Goal: Check status: Check status

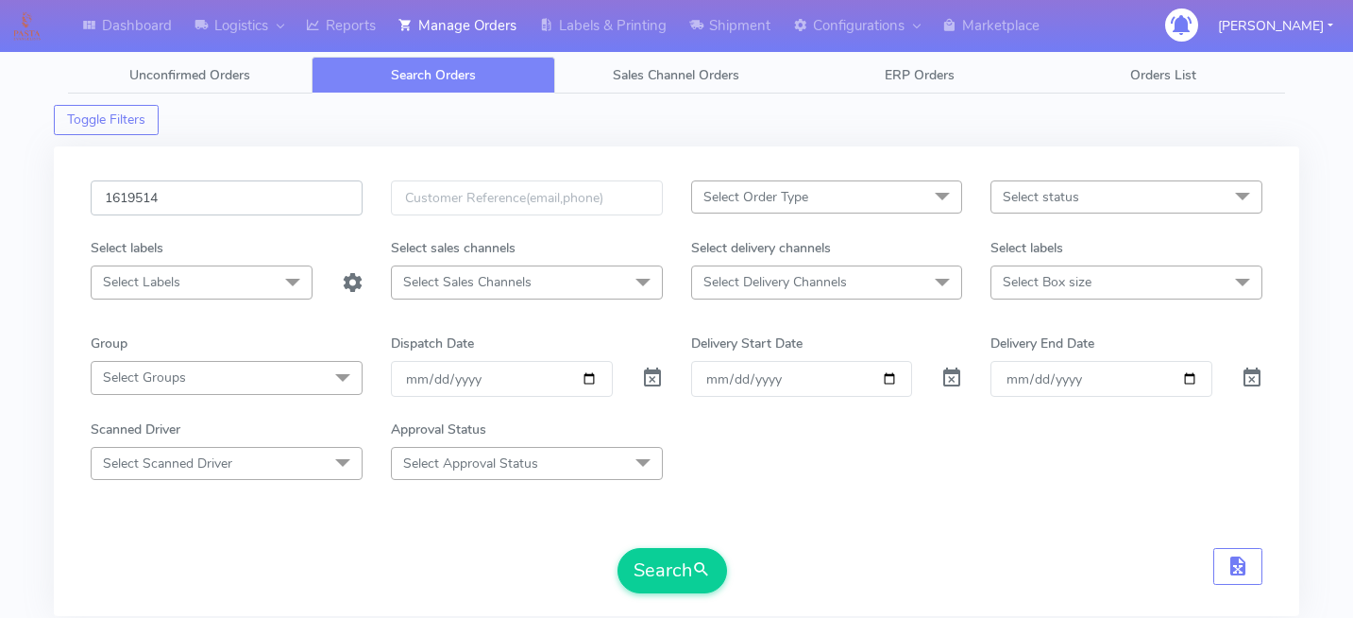
click at [253, 205] on input "1619514" at bounding box center [227, 197] width 272 height 35
paste input "1619711"
type input "1619711"
click at [671, 570] on button "Search" at bounding box center [673, 570] width 110 height 45
click at [271, 200] on input "1619711" at bounding box center [227, 197] width 272 height 35
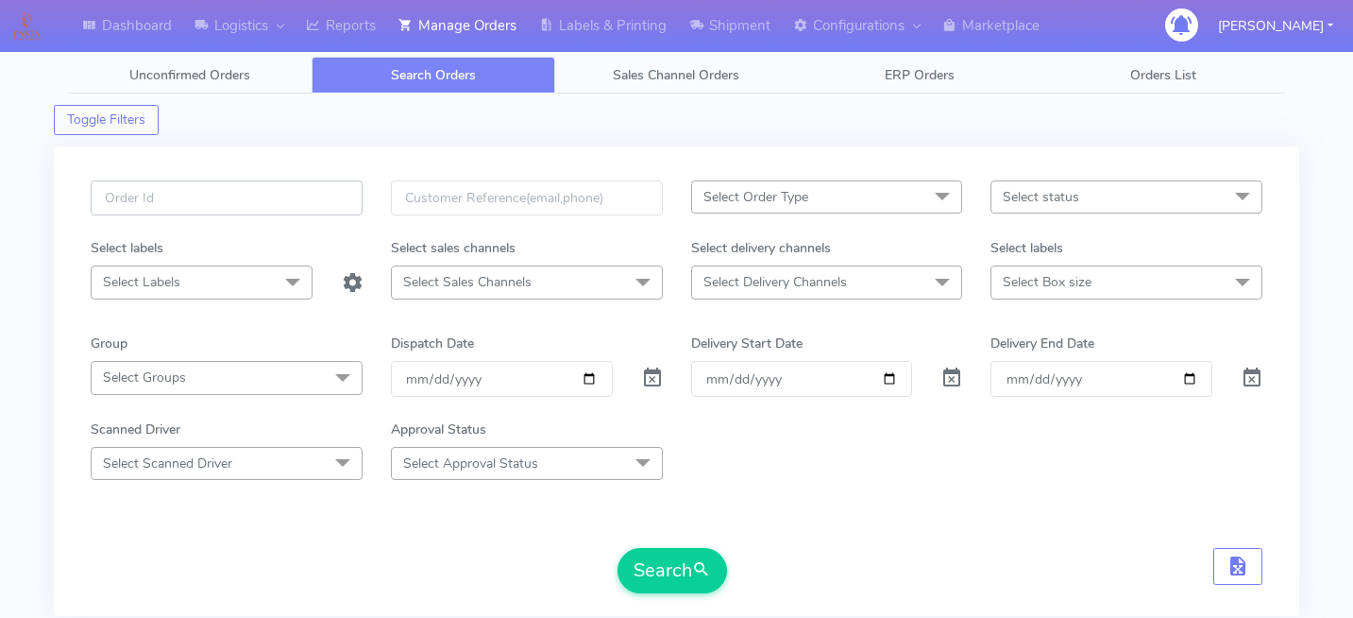
paste input "1621594"
type input "1621594"
click at [642, 549] on button "Search" at bounding box center [673, 570] width 110 height 45
click at [224, 198] on input "1621594" at bounding box center [227, 197] width 272 height 35
paste input "1624205"
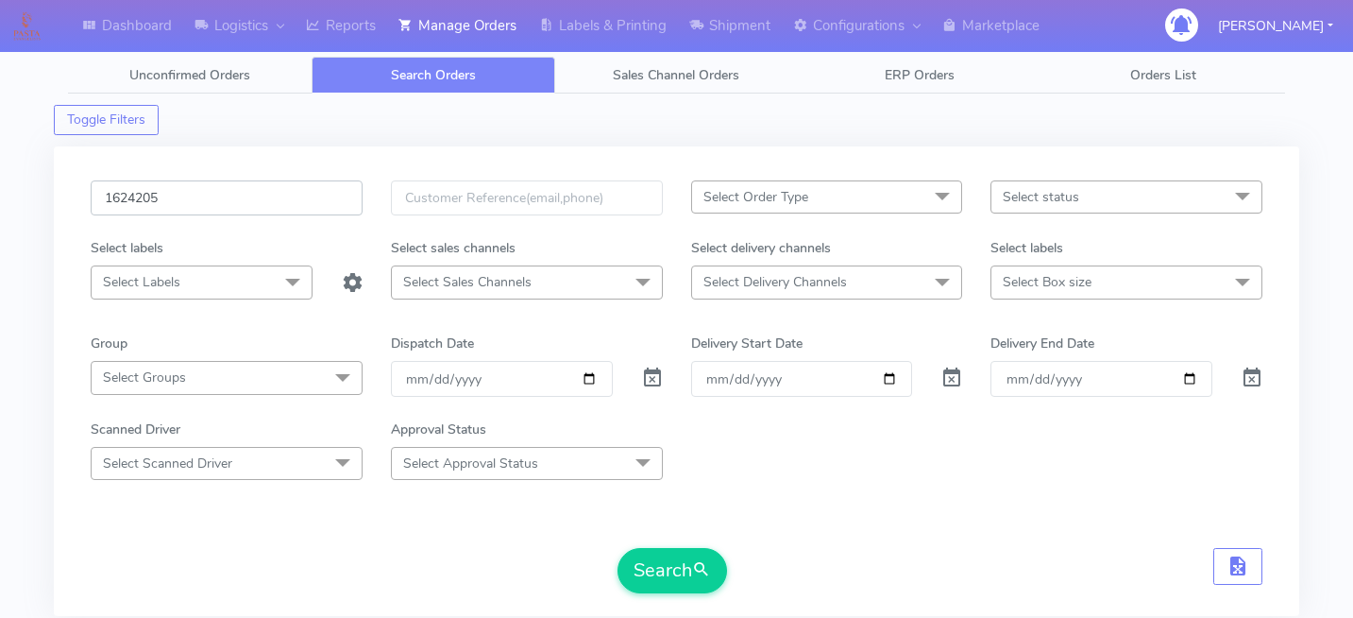
type input "1624205"
click at [674, 539] on form "1624205 Select Order Type Select All MEALS ATAVI One Off Pasta Club Gift Kit Ev…" at bounding box center [677, 386] width 1172 height 413
click at [669, 568] on button "Search" at bounding box center [673, 570] width 110 height 45
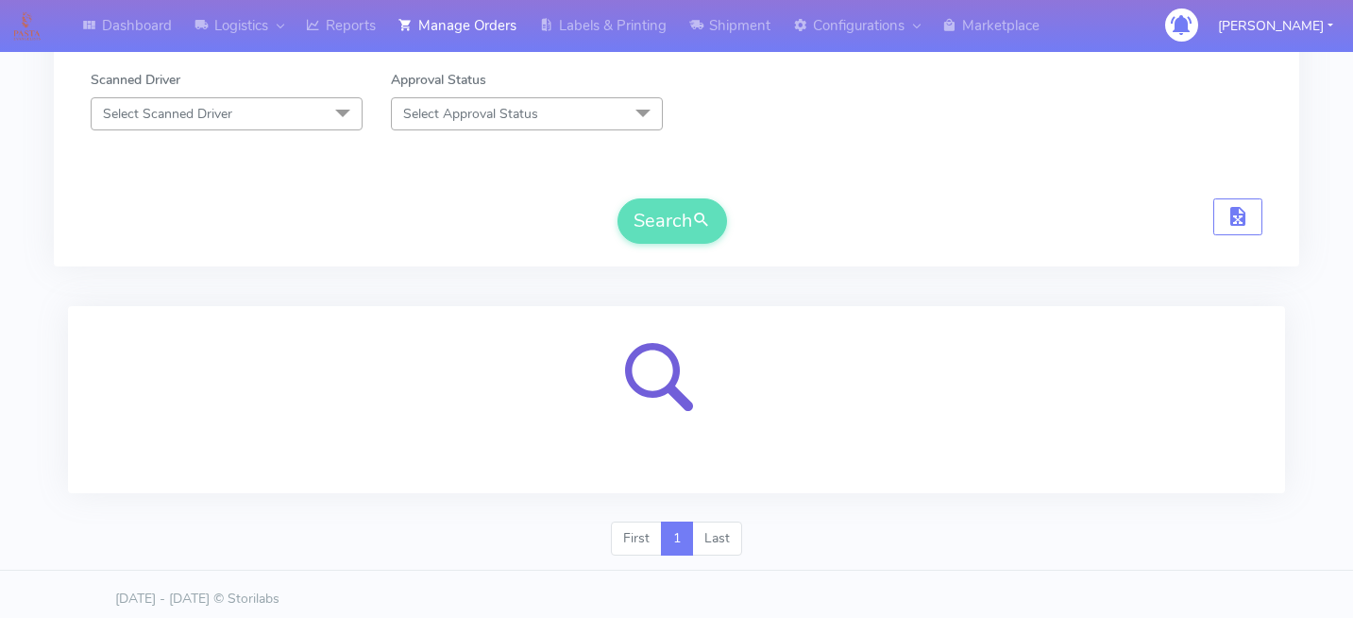
scroll to position [351, 0]
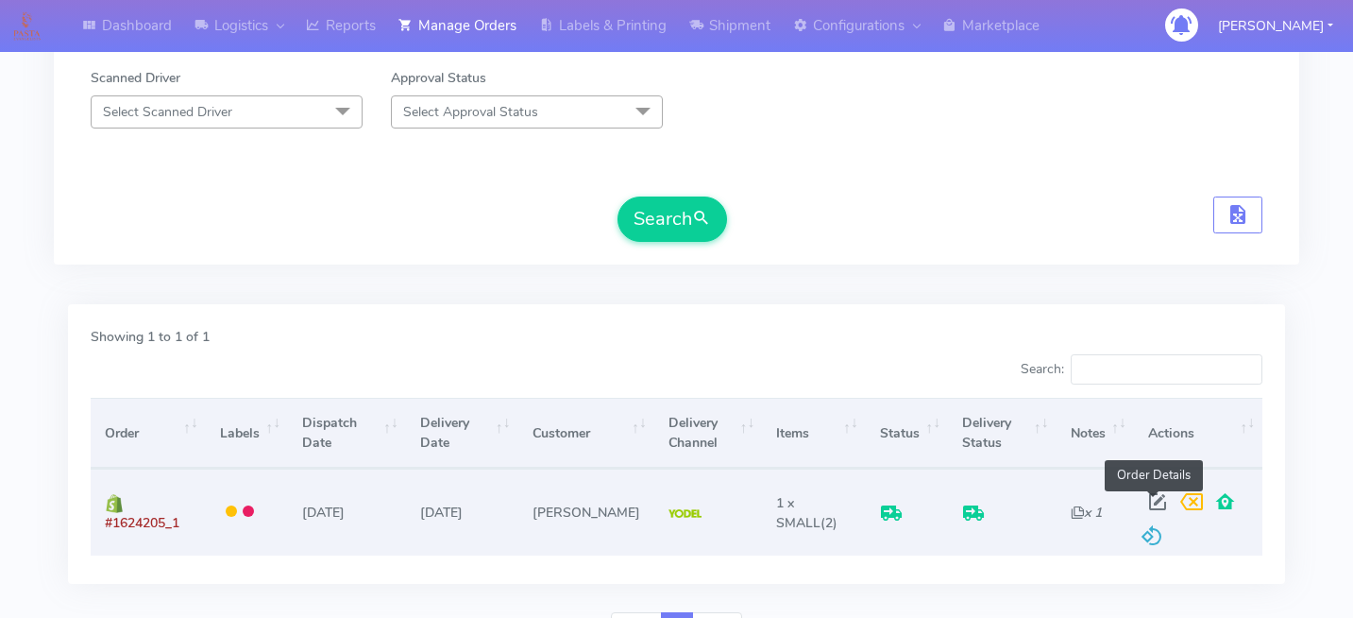
click at [1149, 497] on span at bounding box center [1158, 506] width 34 height 18
select select "5"
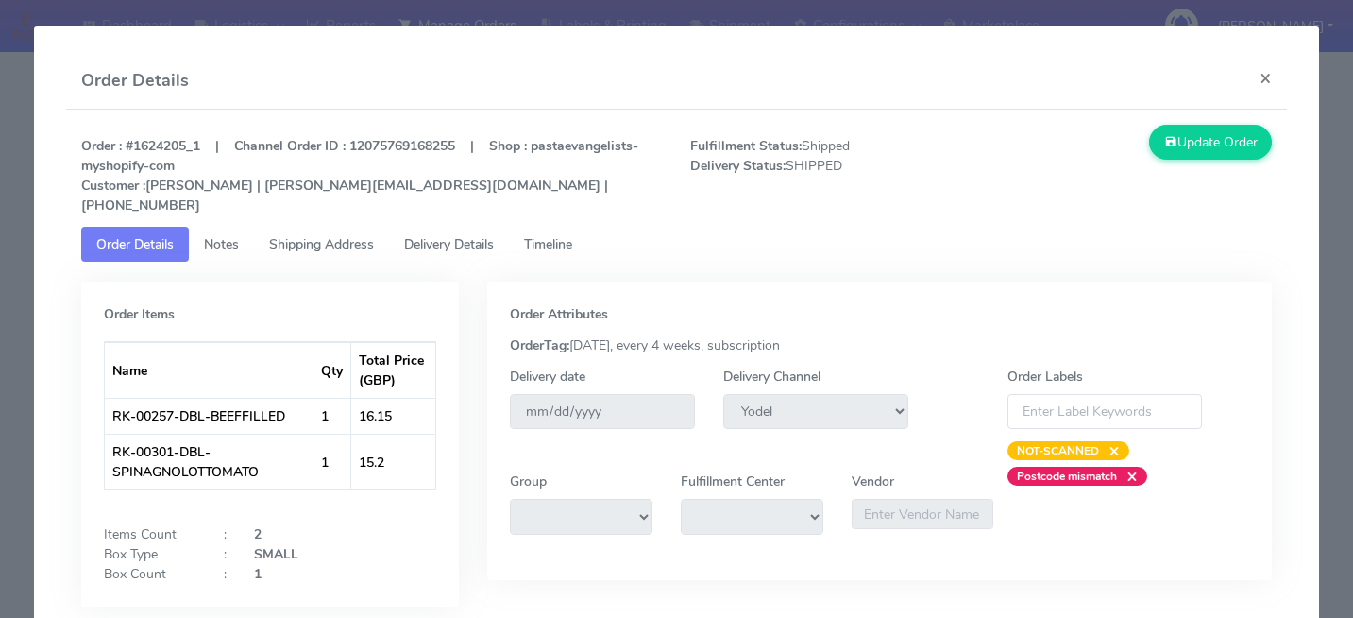
click at [476, 235] on span "Delivery Details" at bounding box center [449, 244] width 90 height 18
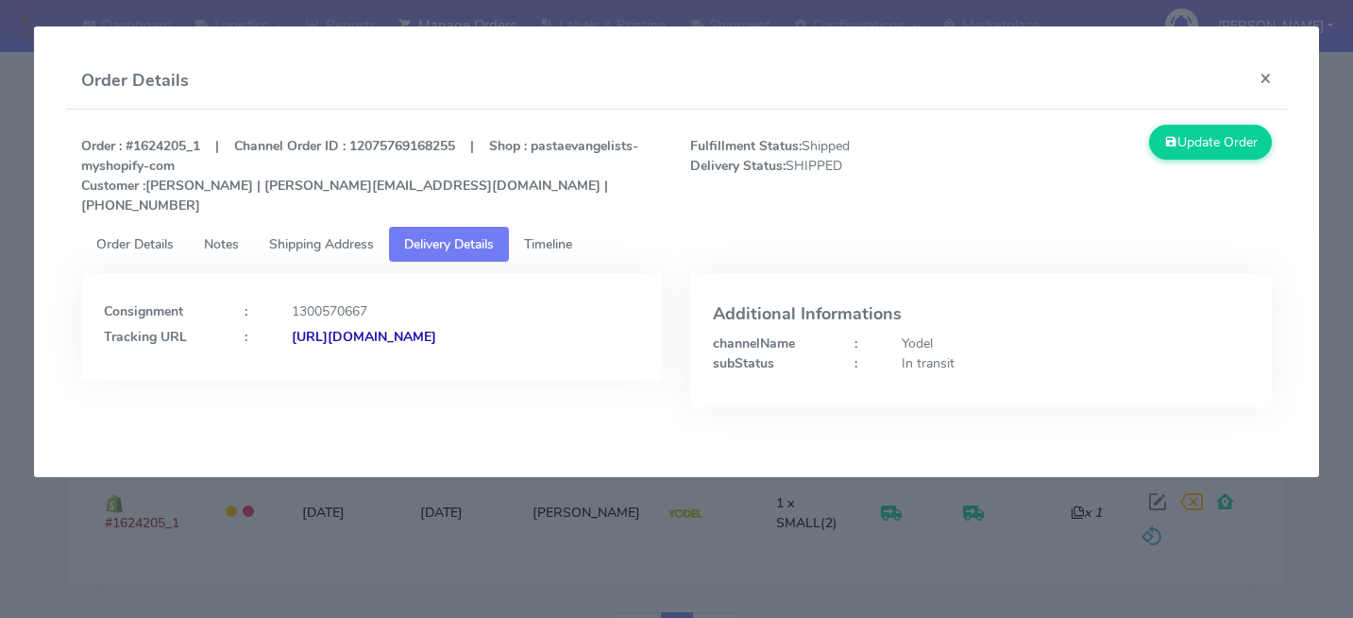
click at [557, 235] on span "Timeline" at bounding box center [548, 244] width 48 height 18
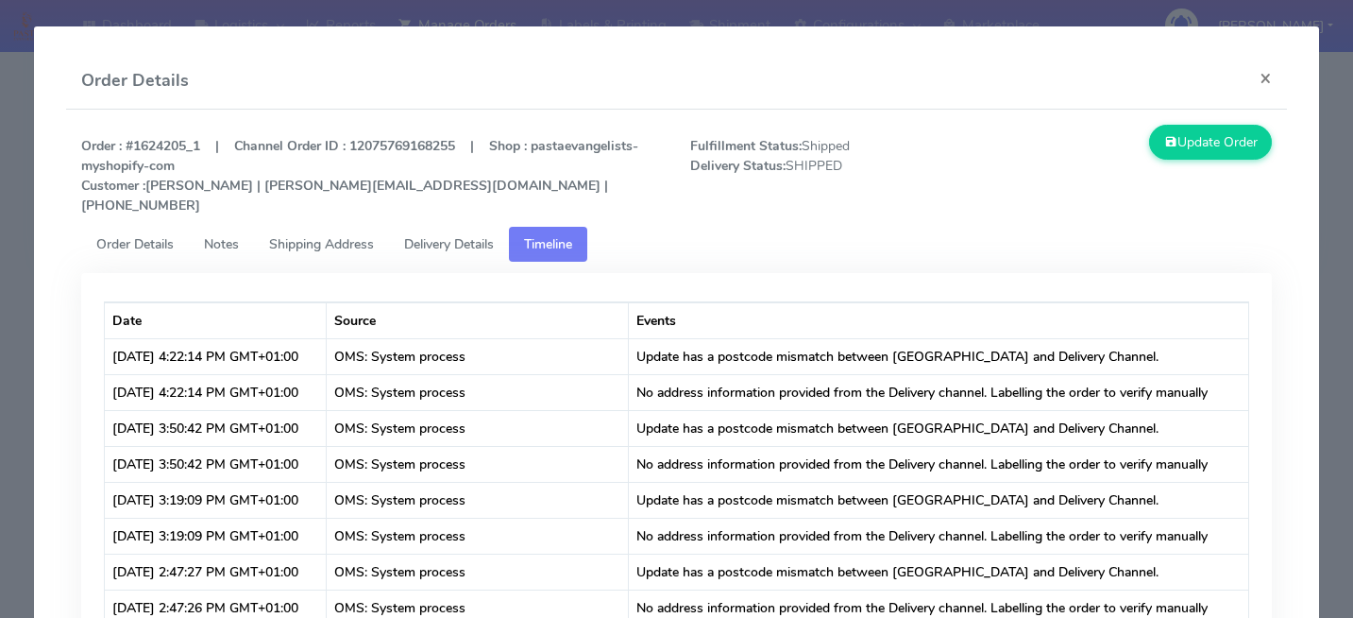
click at [464, 235] on span "Delivery Details" at bounding box center [449, 244] width 90 height 18
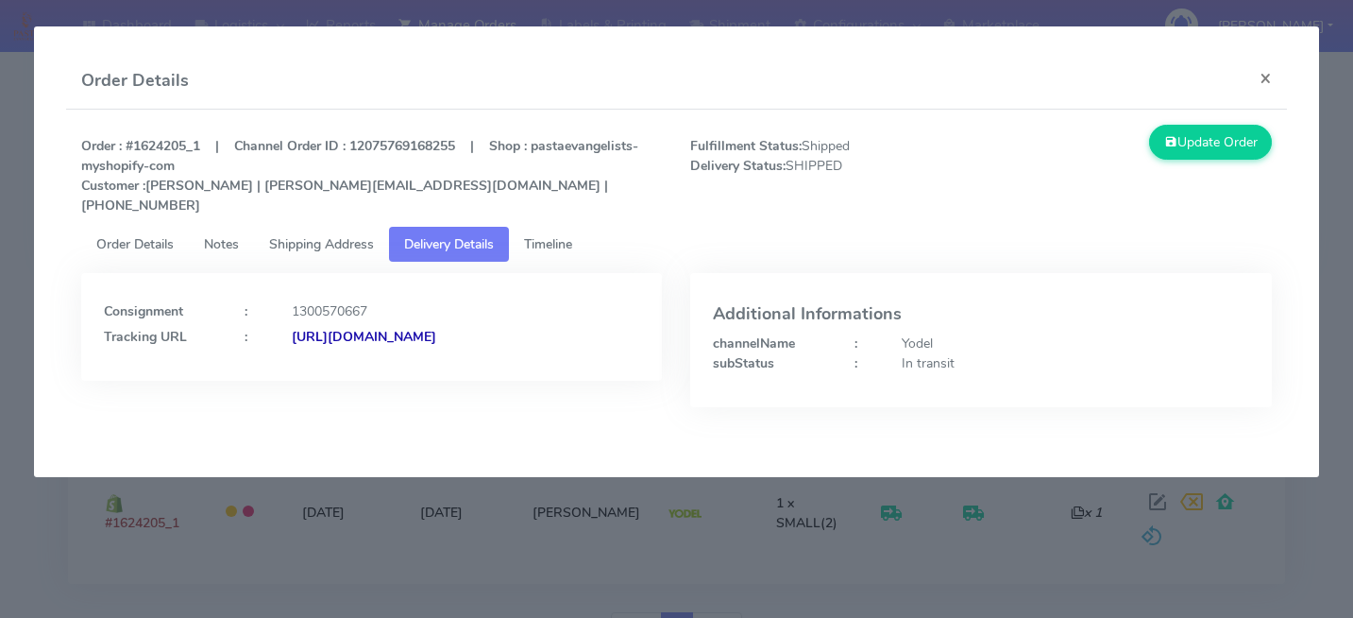
click at [411, 341] on strong "[URL][DOMAIN_NAME]" at bounding box center [364, 337] width 144 height 18
click at [607, 370] on div "Consignment : 1300570667 Tracking URL : [URL][DOMAIN_NAME]" at bounding box center [372, 327] width 582 height 108
click at [747, 558] on modal-container "Order Details × Order : #1624205_1 | Channel Order ID : 12075769168255 | Shop :…" at bounding box center [676, 309] width 1353 height 618
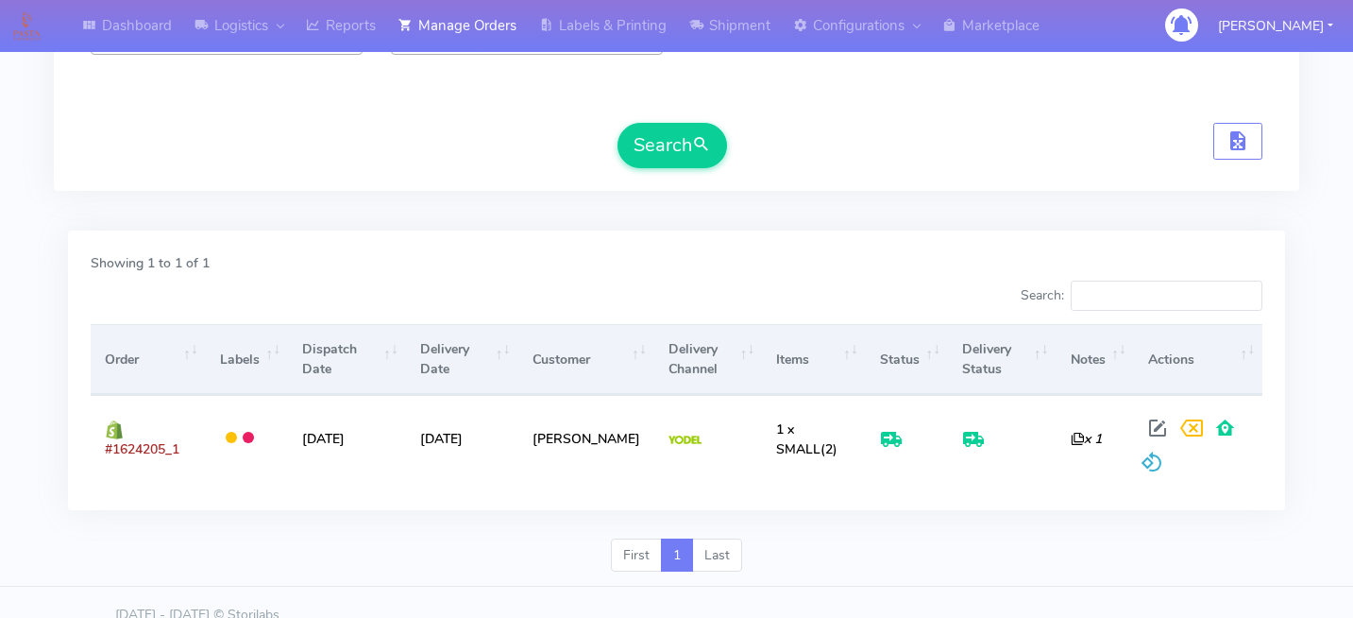
scroll to position [0, 0]
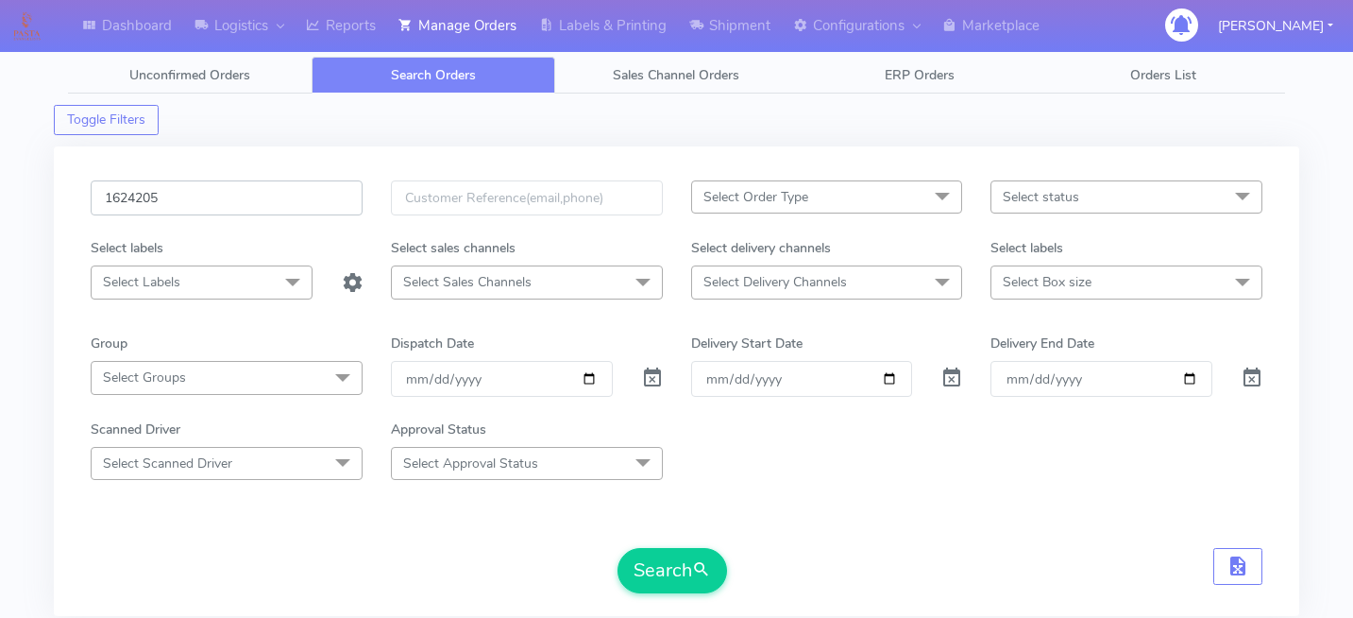
click at [268, 202] on input "1624205" at bounding box center [227, 197] width 272 height 35
paste input "1619390"
type input "1619390"
click at [684, 581] on button "Search" at bounding box center [673, 570] width 110 height 45
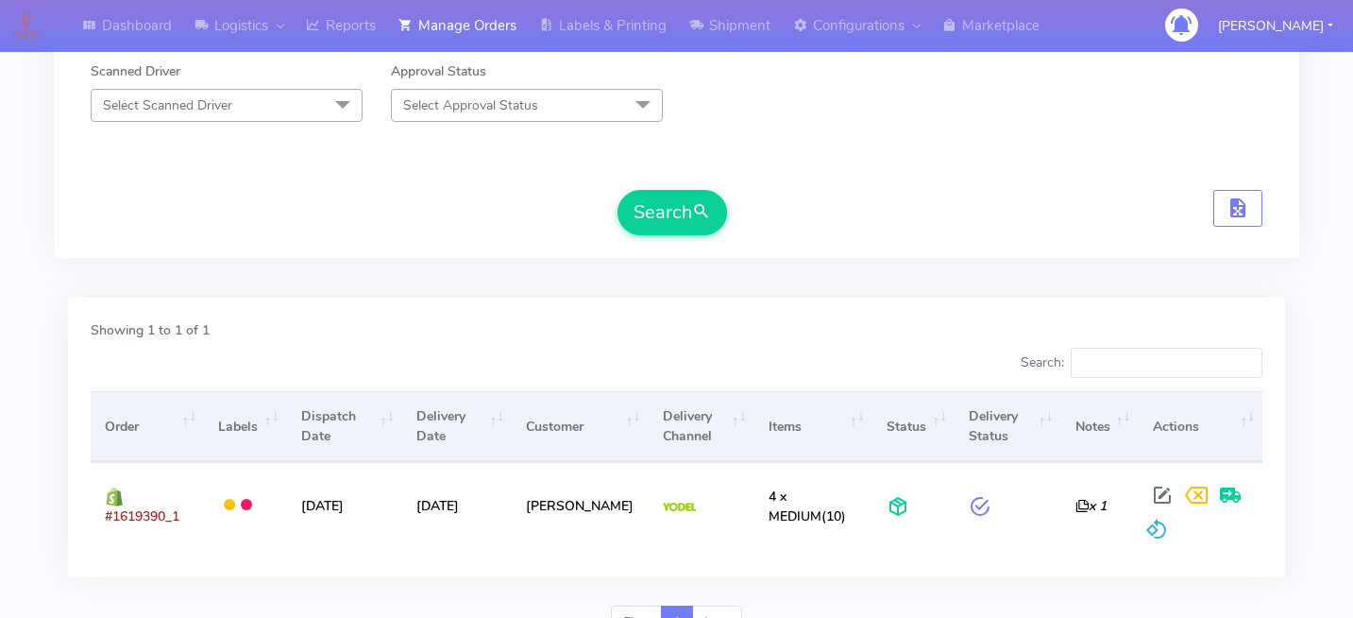
scroll to position [450, 0]
